Goal: Ask a question

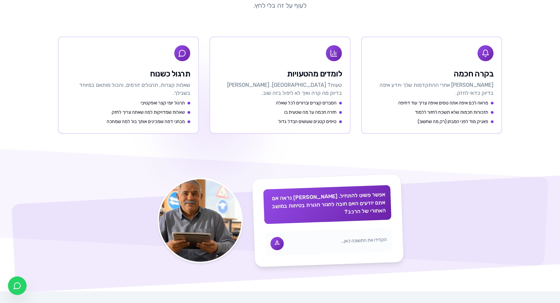
scroll to position [365, 0]
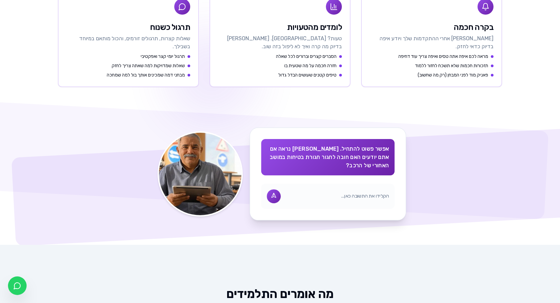
click at [313, 193] on input "text" at bounding box center [337, 196] width 104 height 7
type input "חובה"
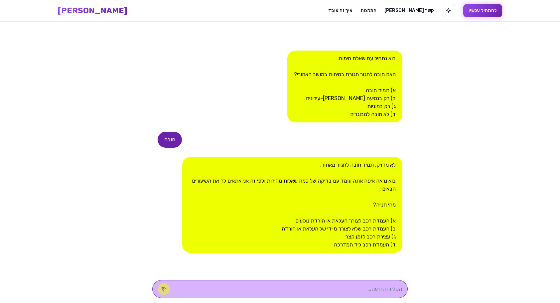
scroll to position [3, 0]
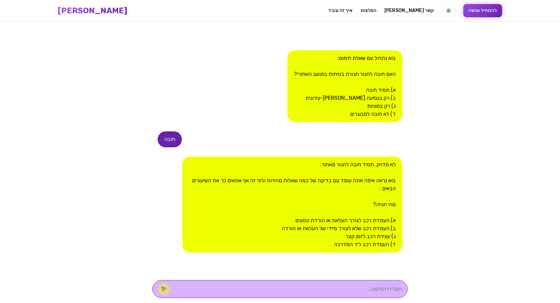
click at [320, 290] on textarea at bounding box center [288, 289] width 225 height 8
type textarea "העמדת רכב ליד המדרכה"
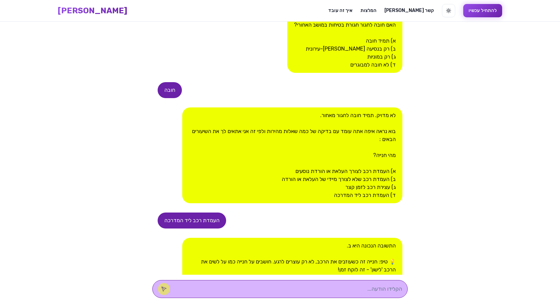
scroll to position [168, 0]
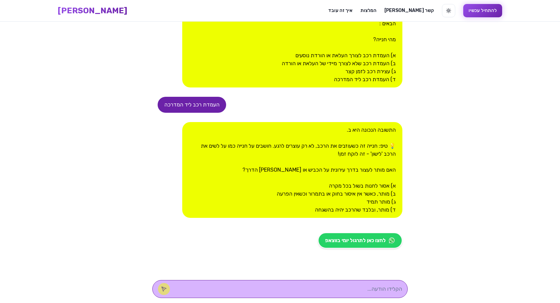
type textarea "ב"
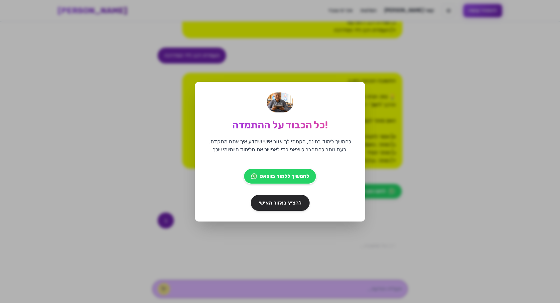
scroll to position [290, 0]
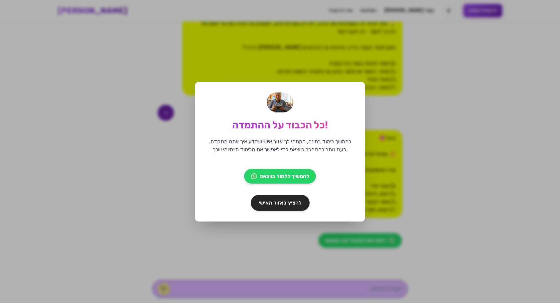
click at [239, 218] on div "כל הכבוד על ההתמדה! להמשך לימוד בחינם, הקמתי לך אזור אישי שתדע איך אתה מתקדם. כ…" at bounding box center [280, 152] width 170 height 140
click at [192, 250] on div "כל הכבוד על ההתמדה! להמשך לימוד בחינם, הקמתי לך אזור אישי שתדע איך אתה מתקדם. כ…" at bounding box center [280, 151] width 560 height 303
drag, startPoint x: 192, startPoint y: 250, endPoint x: 374, endPoint y: 78, distance: 250.3
click at [374, 78] on div "כל הכבוד על ההתמדה! להמשך לימוד בחינם, הקמתי לך אזור אישי שתדע איך אתה מתקדם. כ…" at bounding box center [280, 151] width 560 height 303
